Goal: Task Accomplishment & Management: Manage account settings

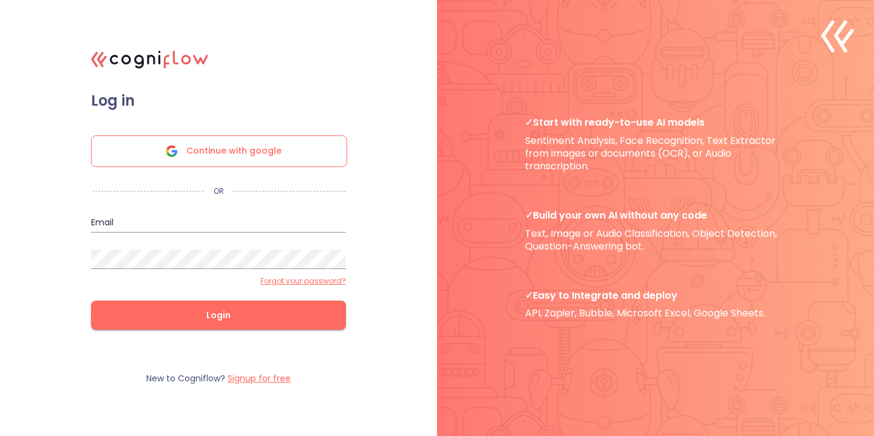
click at [276, 148] on span "Continue with google" at bounding box center [233, 151] width 95 height 30
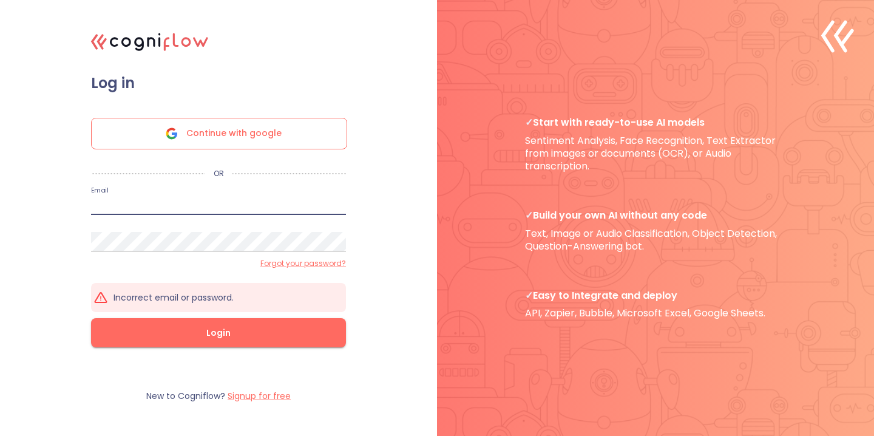
click at [274, 213] on input "email" at bounding box center [218, 204] width 255 height 19
type input "[PERSON_NAME][EMAIL_ADDRESS][DOMAIN_NAME]"
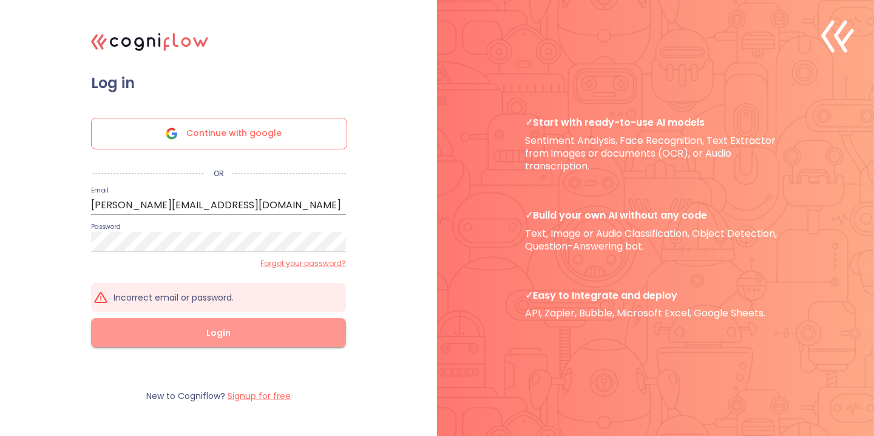
click at [262, 327] on span "Login" at bounding box center [218, 332] width 216 height 15
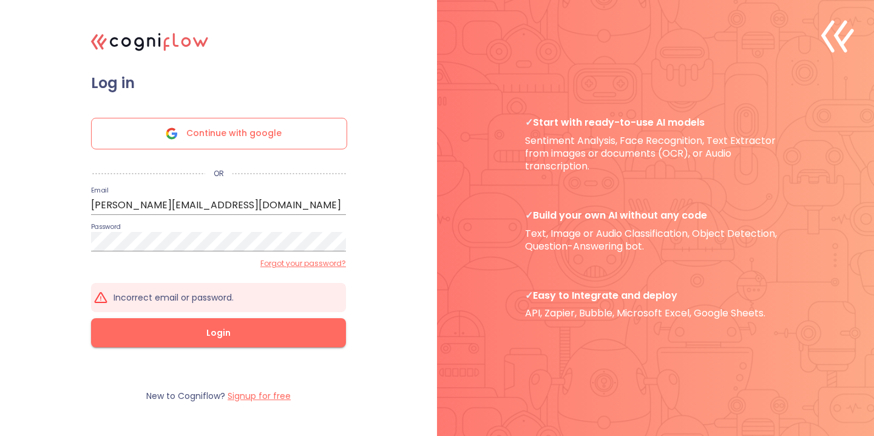
click at [301, 269] on form "Log in Continue with google OR Email bryan.yu@rebas.tw Password Forgot your pas…" at bounding box center [219, 222] width 304 height 297
click at [267, 403] on div "New to Cogniflow? Signup for free" at bounding box center [219, 396] width 304 height 49
click at [265, 398] on label "Signup for free" at bounding box center [259, 396] width 63 height 12
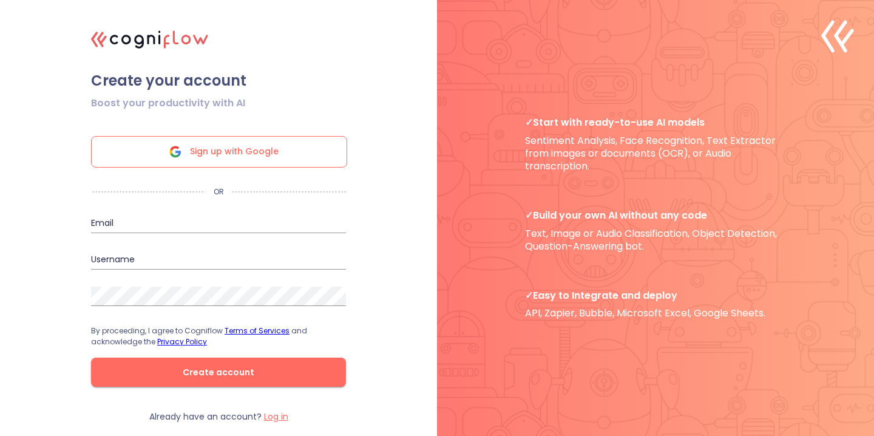
click at [251, 186] on form "Boost your productivity with AI Sign up with Google OR Email Username Password …" at bounding box center [219, 250] width 304 height 321
click at [206, 226] on input "email" at bounding box center [218, 223] width 255 height 19
type input "[PERSON_NAME][EMAIL_ADDRESS][DOMAIN_NAME]"
type input "[PERSON_NAME]"
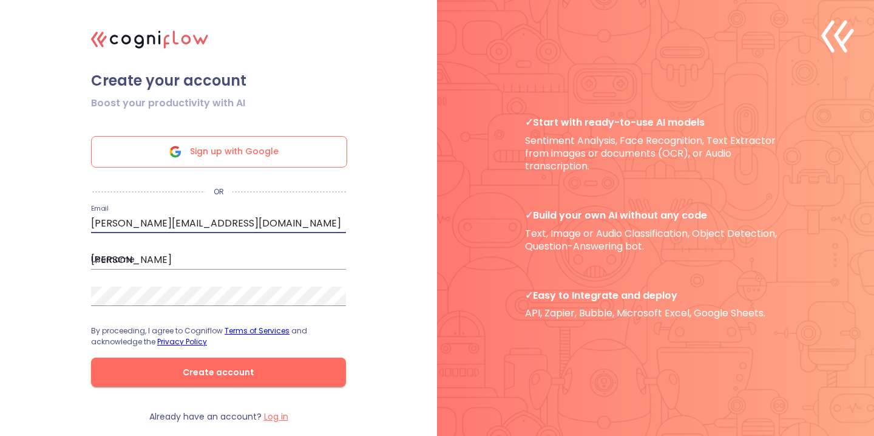
click at [204, 261] on input "[PERSON_NAME]" at bounding box center [218, 259] width 255 height 19
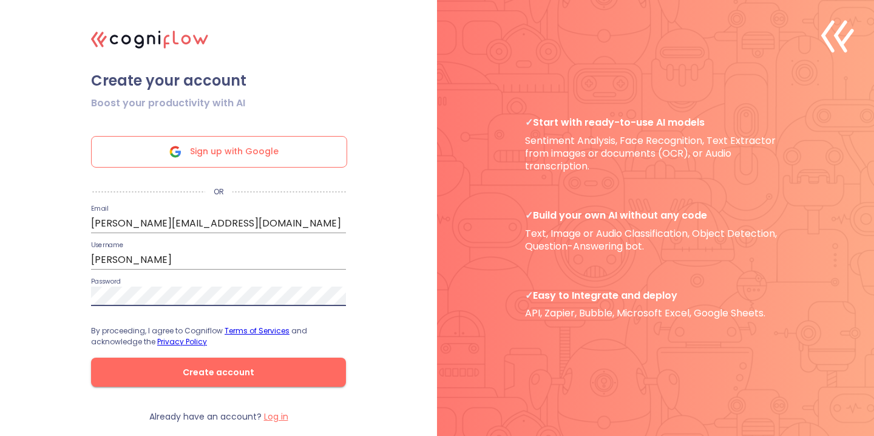
click at [209, 369] on span "Create account" at bounding box center [218, 372] width 216 height 15
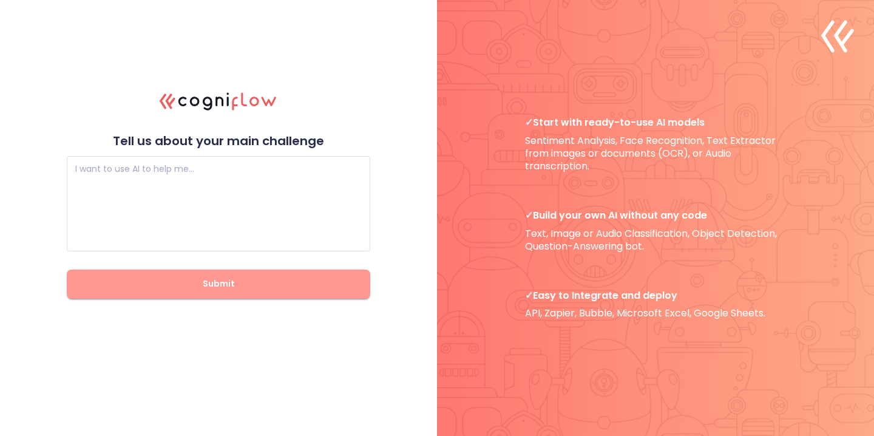
click at [293, 286] on span "Submit" at bounding box center [218, 283] width 265 height 15
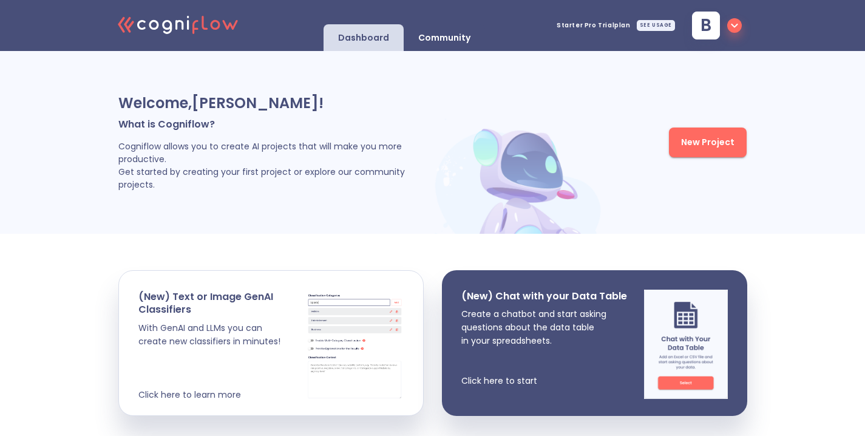
click at [437, 33] on p "Community" at bounding box center [444, 38] width 52 height 12
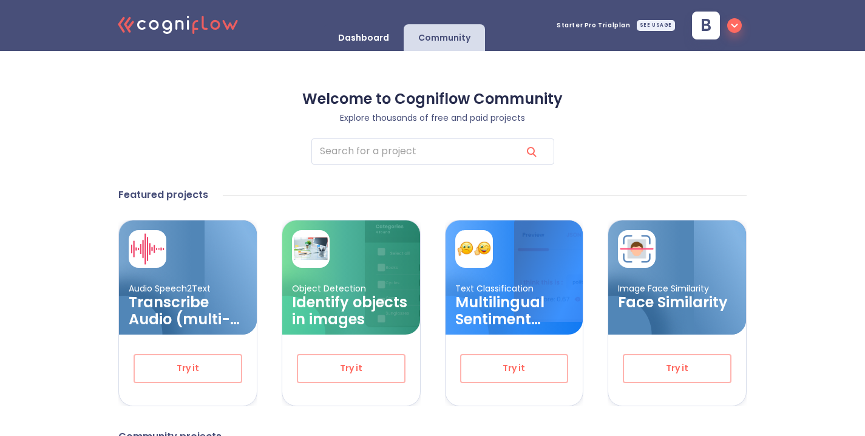
click at [375, 41] on p "Dashboard" at bounding box center [363, 38] width 51 height 12
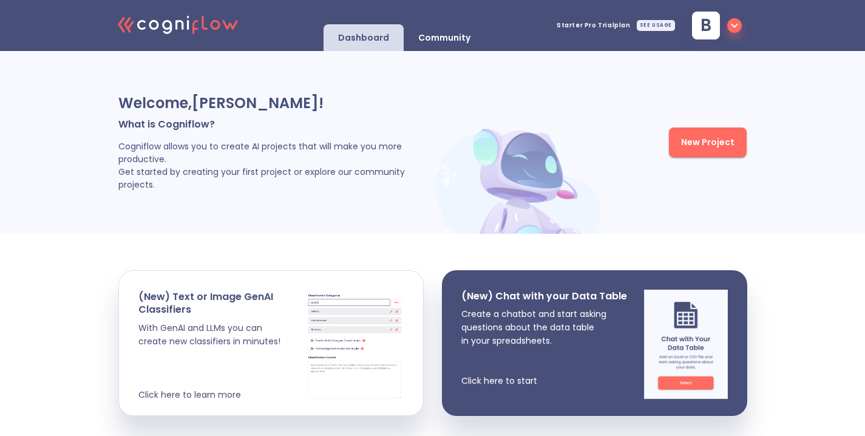
click at [724, 30] on span "b" at bounding box center [714, 26] width 55 height 28
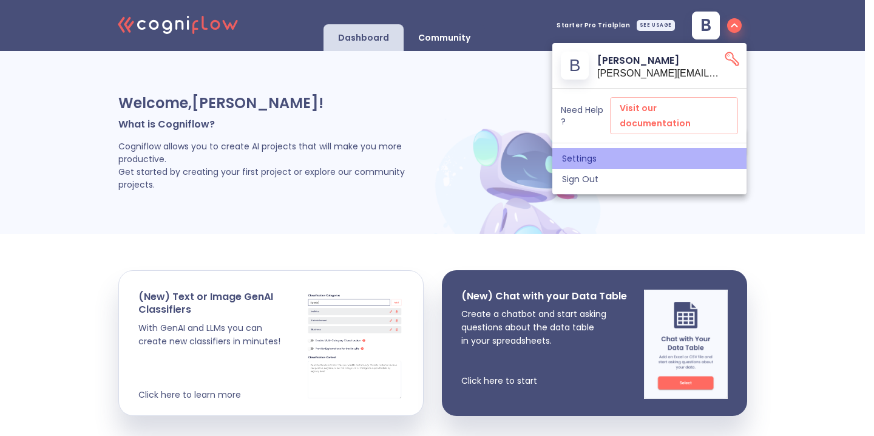
click at [599, 153] on span "Settings" at bounding box center [649, 158] width 175 height 11
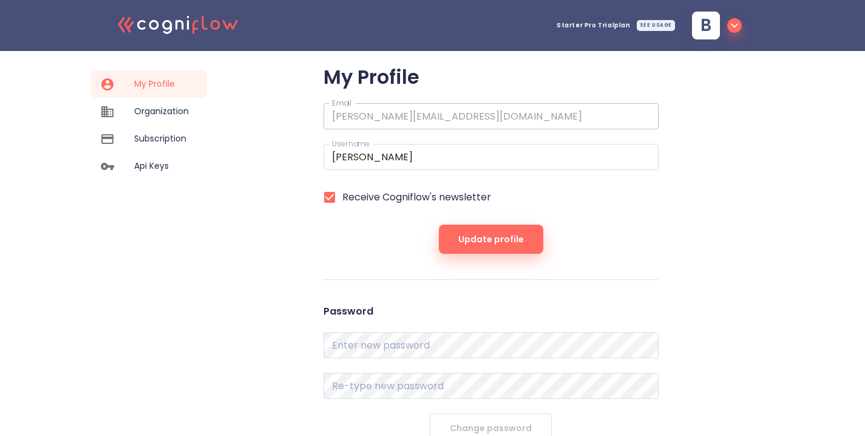
click at [168, 143] on span "Subscription" at bounding box center [161, 138] width 55 height 13
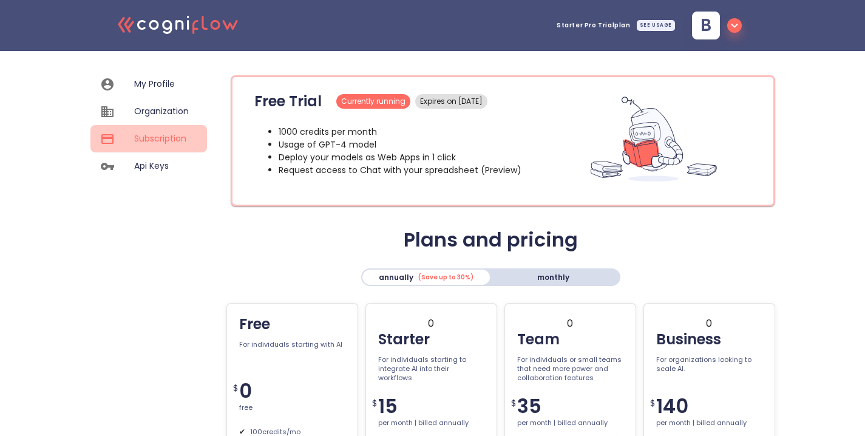
click at [168, 126] on div "Subscription" at bounding box center [148, 138] width 117 height 27
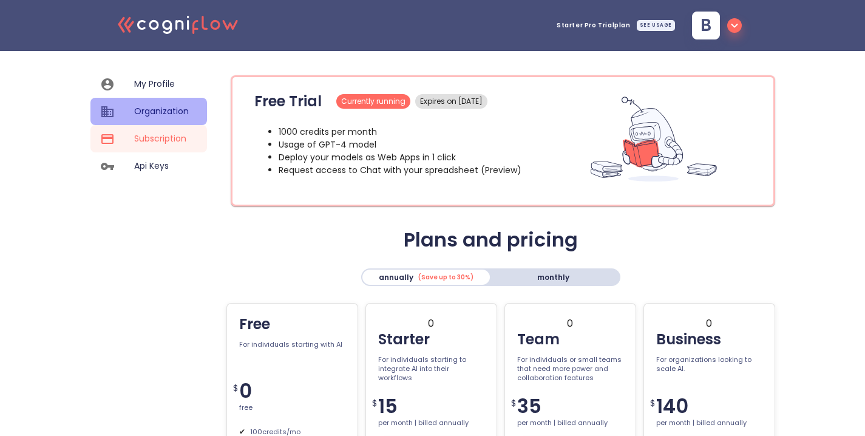
click at [168, 110] on span "Organization" at bounding box center [161, 111] width 55 height 13
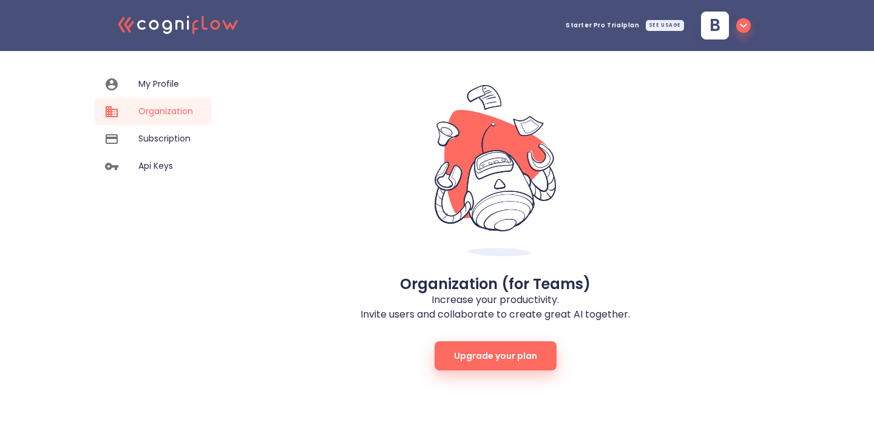
click at [152, 80] on span "My Profile" at bounding box center [165, 84] width 55 height 13
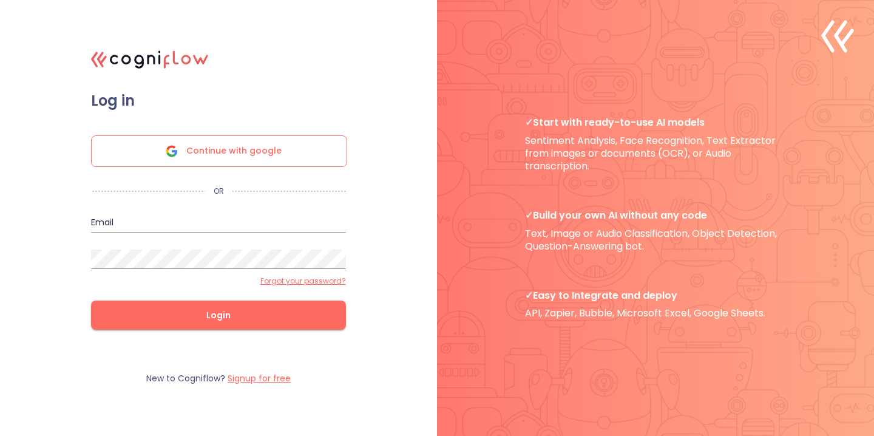
click at [253, 223] on input "email" at bounding box center [218, 222] width 255 height 19
click at [211, 223] on input "email" at bounding box center [218, 222] width 255 height 19
type input "[PERSON_NAME][EMAIL_ADDRESS][DOMAIN_NAME]"
click at [195, 329] on button "Login" at bounding box center [218, 315] width 255 height 29
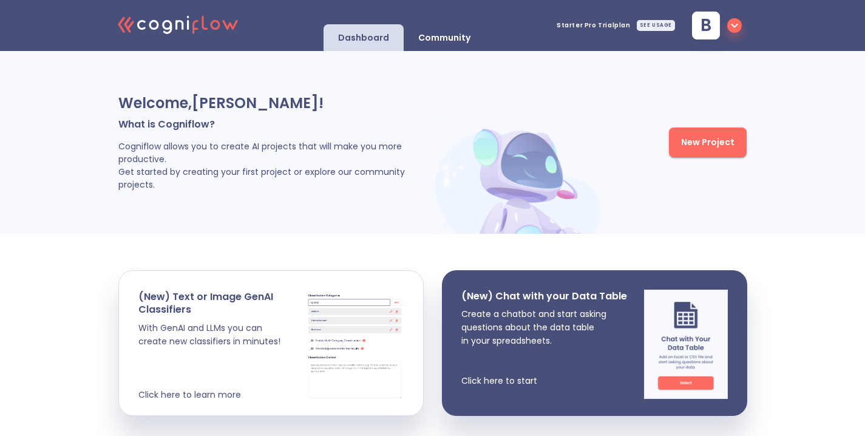
click at [730, 27] on icon "button" at bounding box center [734, 25] width 15 height 15
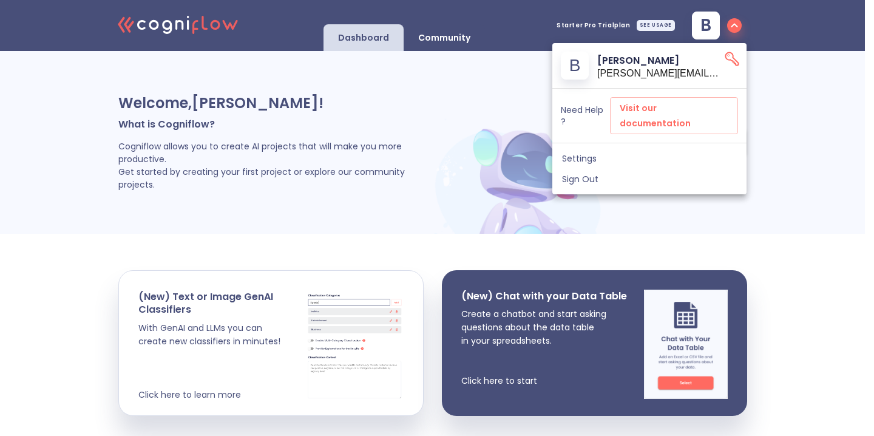
click at [596, 153] on span "Settings" at bounding box center [649, 158] width 175 height 11
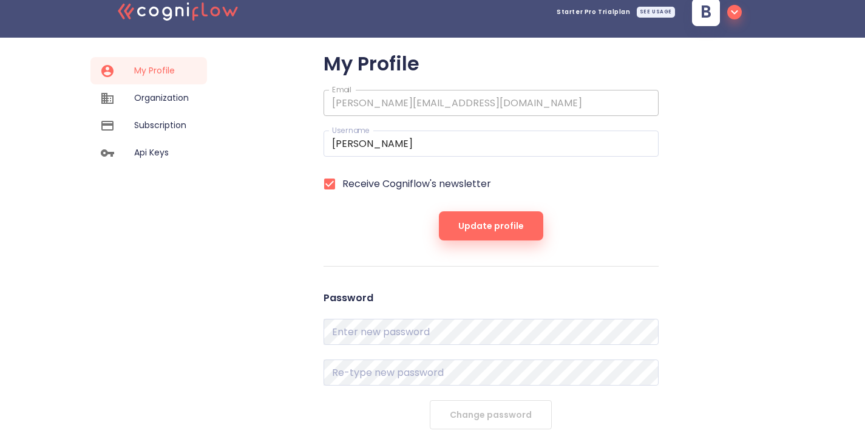
scroll to position [15, 0]
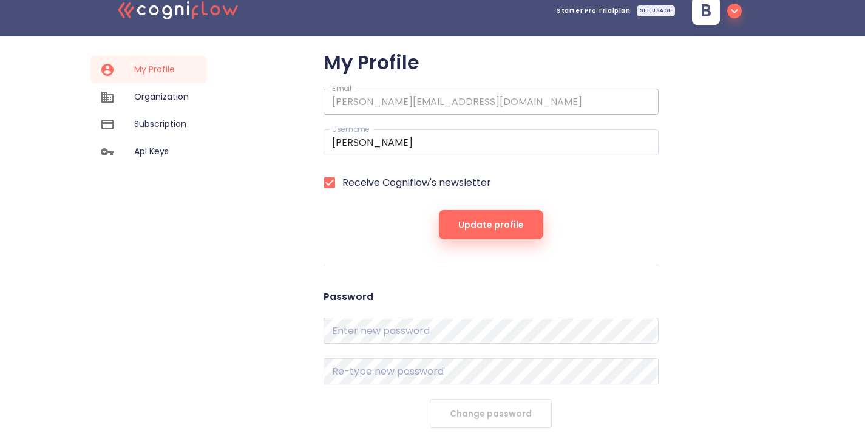
click at [449, 175] on label "Receive Cogniflow's newsletter" at bounding box center [483, 182] width 332 height 25
click at [342, 175] on input "Receive Cogniflow's newsletter" at bounding box center [329, 182] width 25 height 25
checkbox input "false"
click at [508, 226] on span "Update profile" at bounding box center [491, 224] width 66 height 15
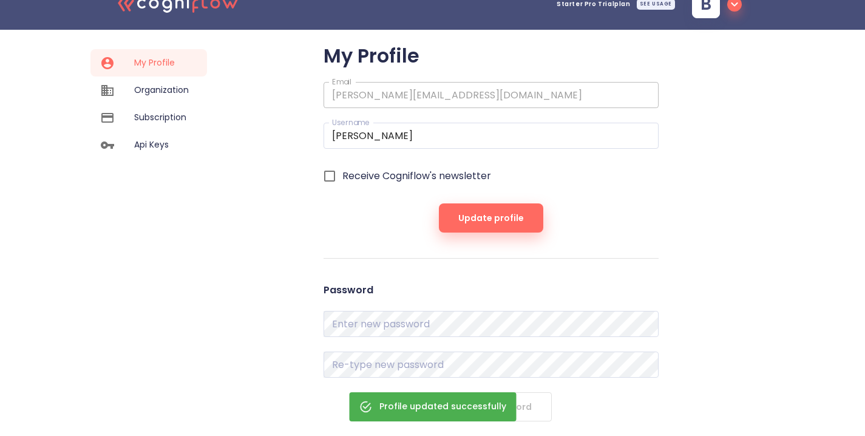
scroll to position [0, 0]
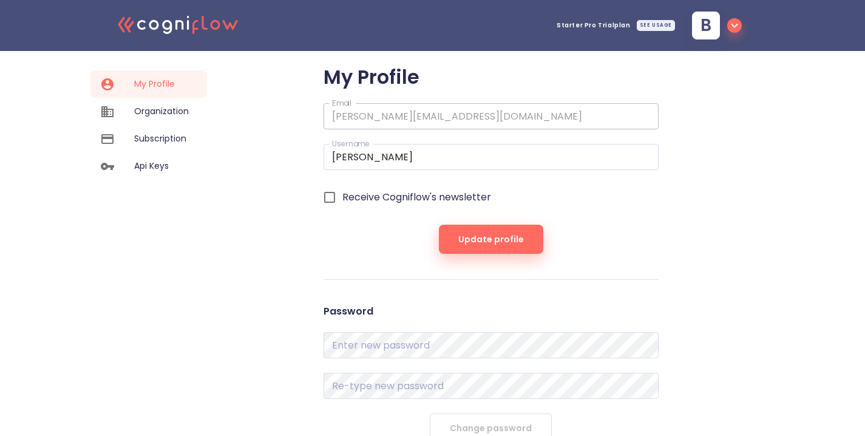
click at [739, 27] on icon "button" at bounding box center [734, 25] width 15 height 15
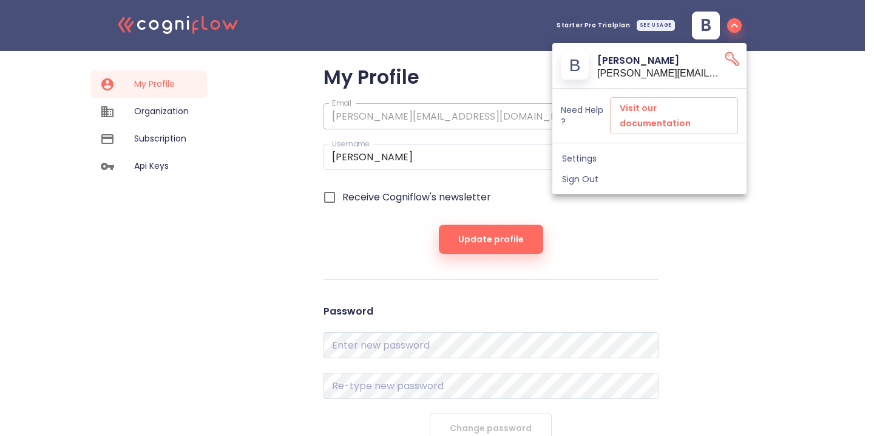
click at [122, 100] on div at bounding box center [437, 218] width 874 height 436
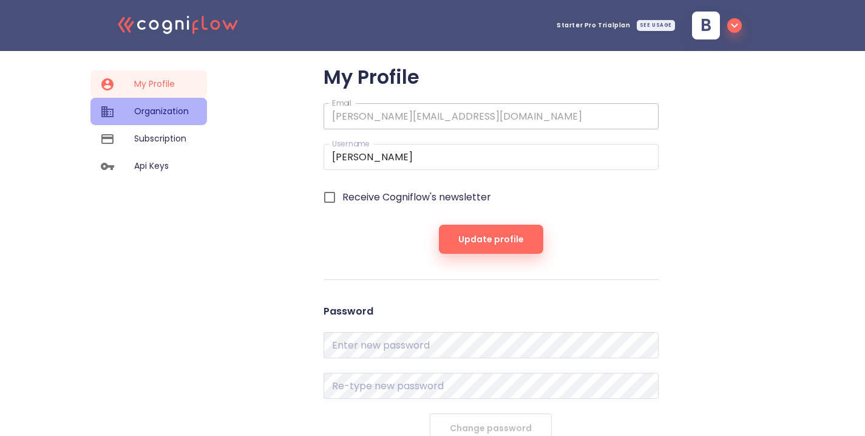
click at [126, 115] on div at bounding box center [117, 111] width 34 height 15
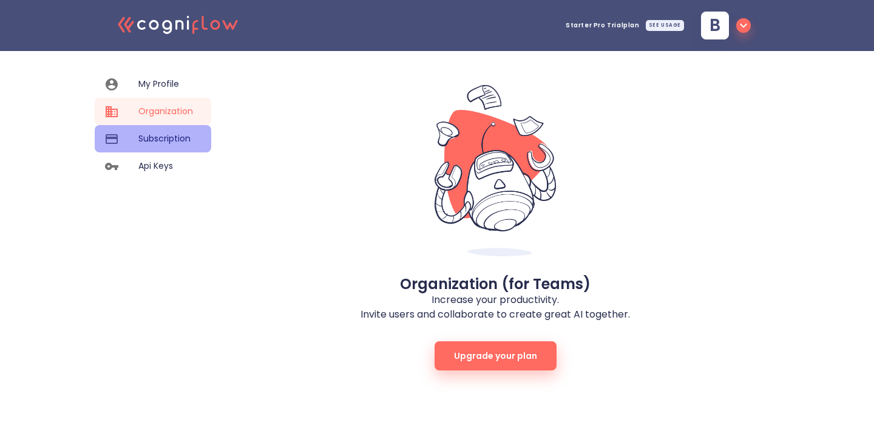
click at [158, 141] on span "Subscription" at bounding box center [165, 138] width 55 height 13
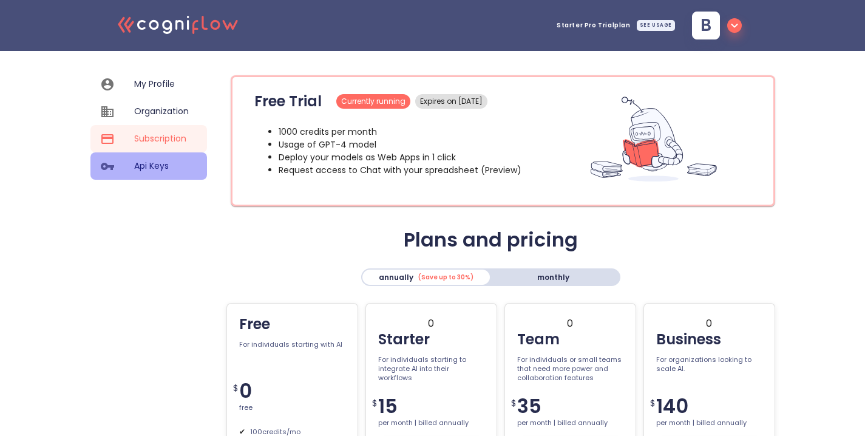
click at [170, 168] on span "Api Keys" at bounding box center [161, 166] width 55 height 13
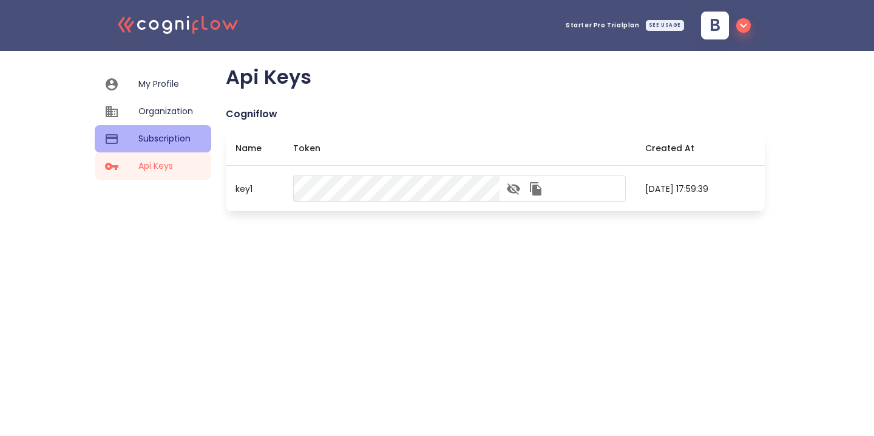
click at [171, 151] on div "Subscription" at bounding box center [153, 138] width 117 height 27
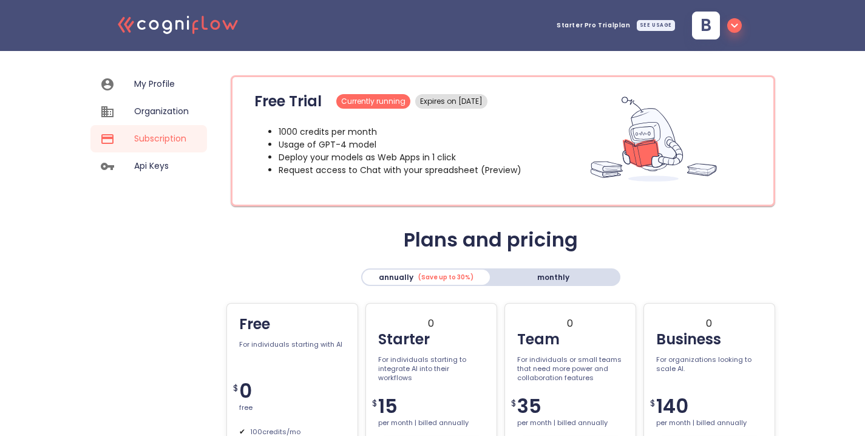
click at [739, 30] on icon "button" at bounding box center [734, 25] width 15 height 15
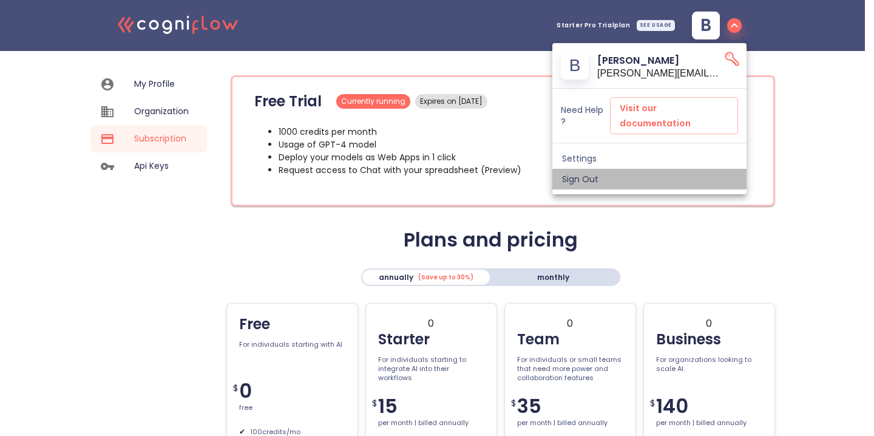
click at [665, 169] on div "Sign Out" at bounding box center [649, 179] width 194 height 21
